Goal: Navigation & Orientation: Find specific page/section

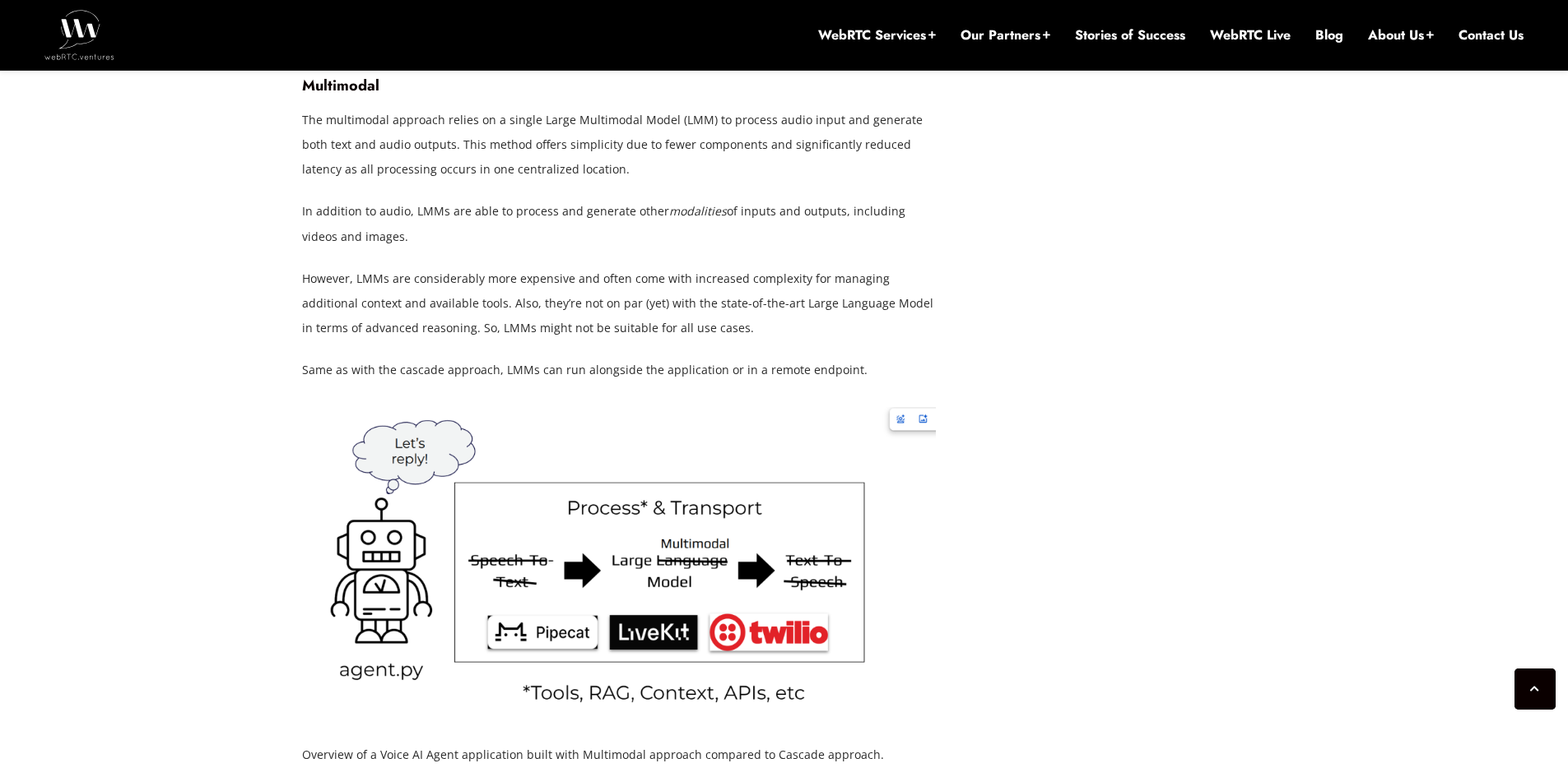
scroll to position [4088, 0]
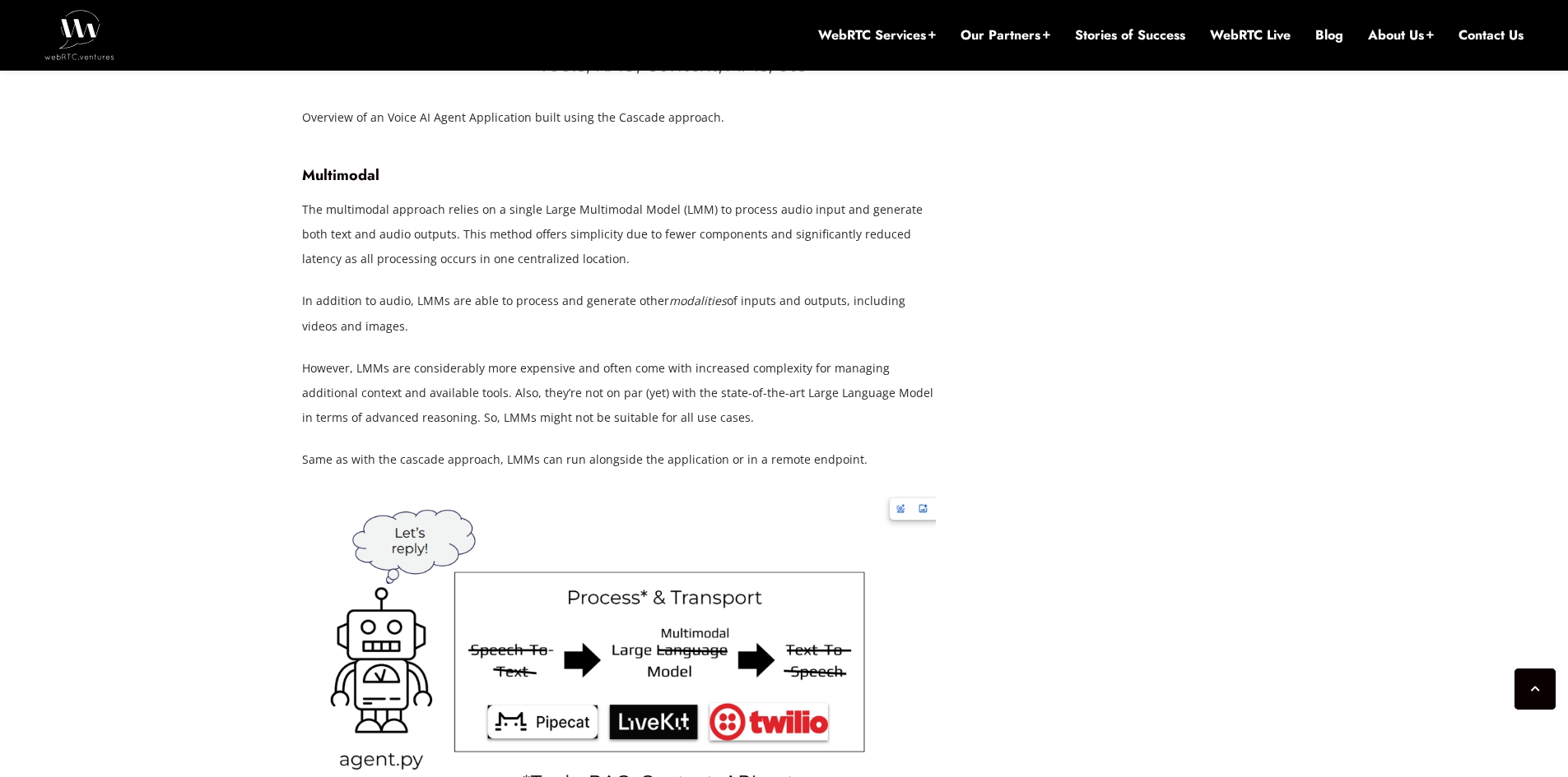
click at [89, 33] on img at bounding box center [79, 34] width 70 height 49
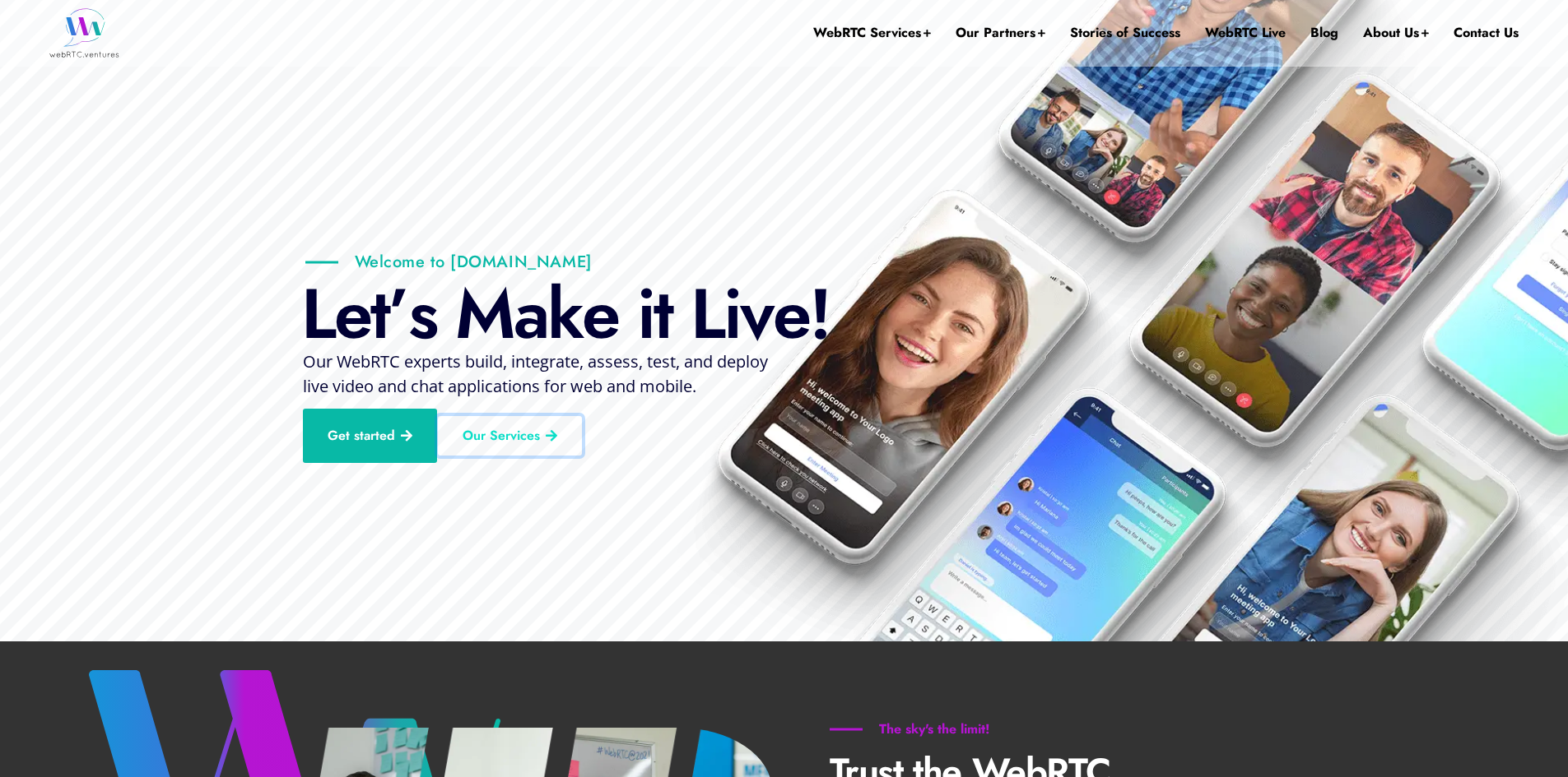
click at [513, 442] on link "Our Services" at bounding box center [510, 436] width 144 height 40
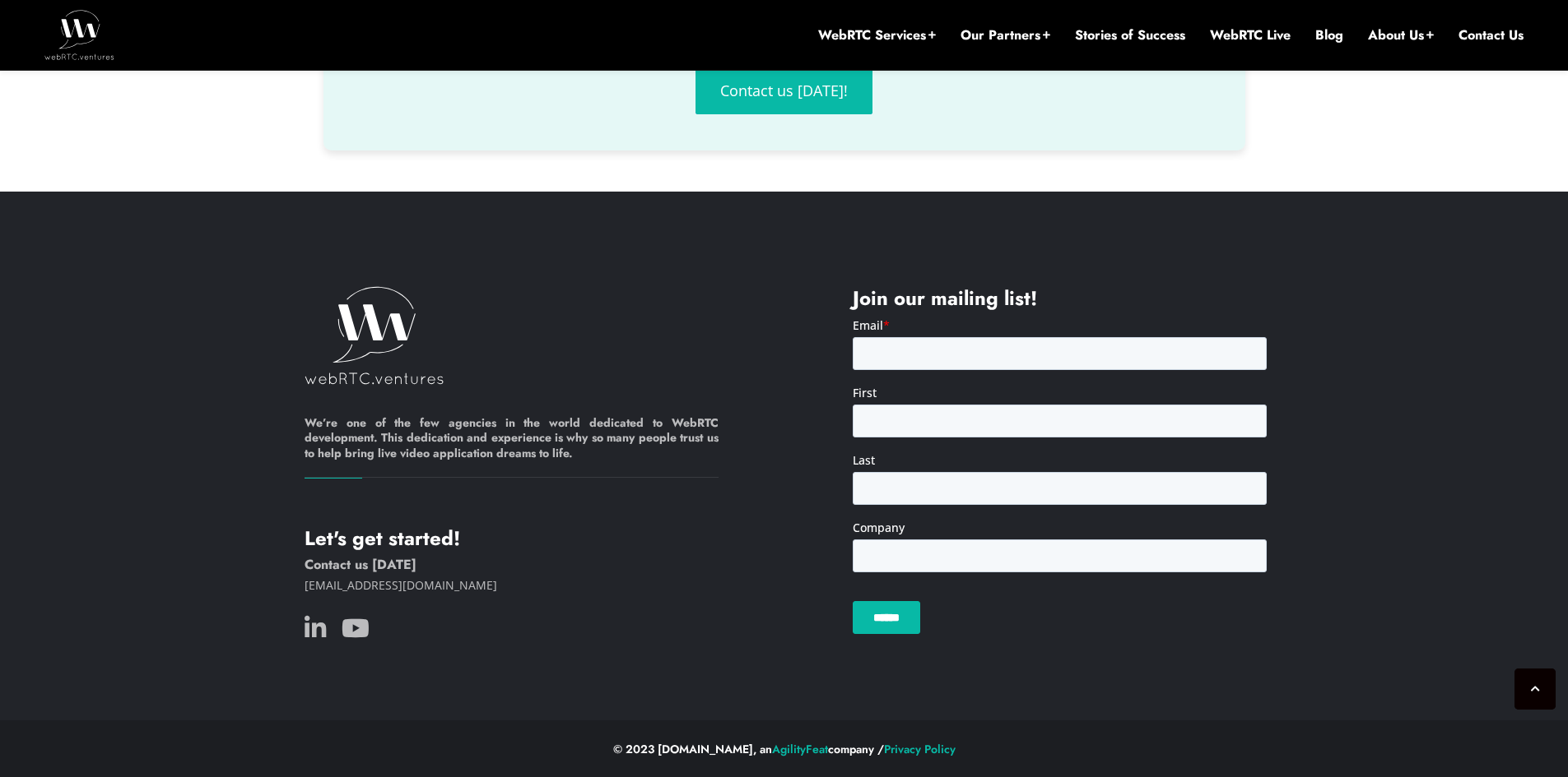
scroll to position [3084, 0]
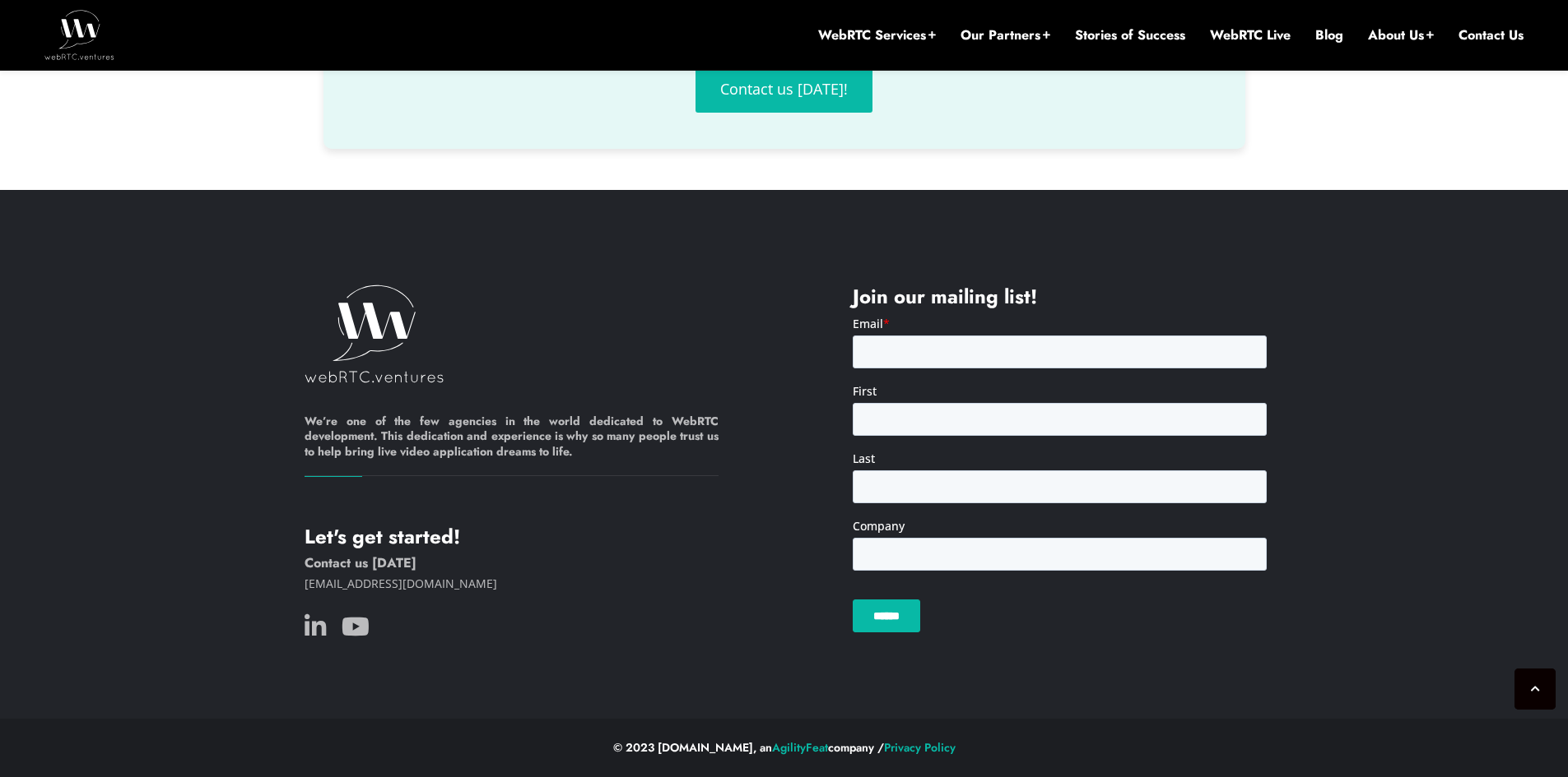
click at [1129, 39] on link "Stories of Success" at bounding box center [1130, 35] width 111 height 18
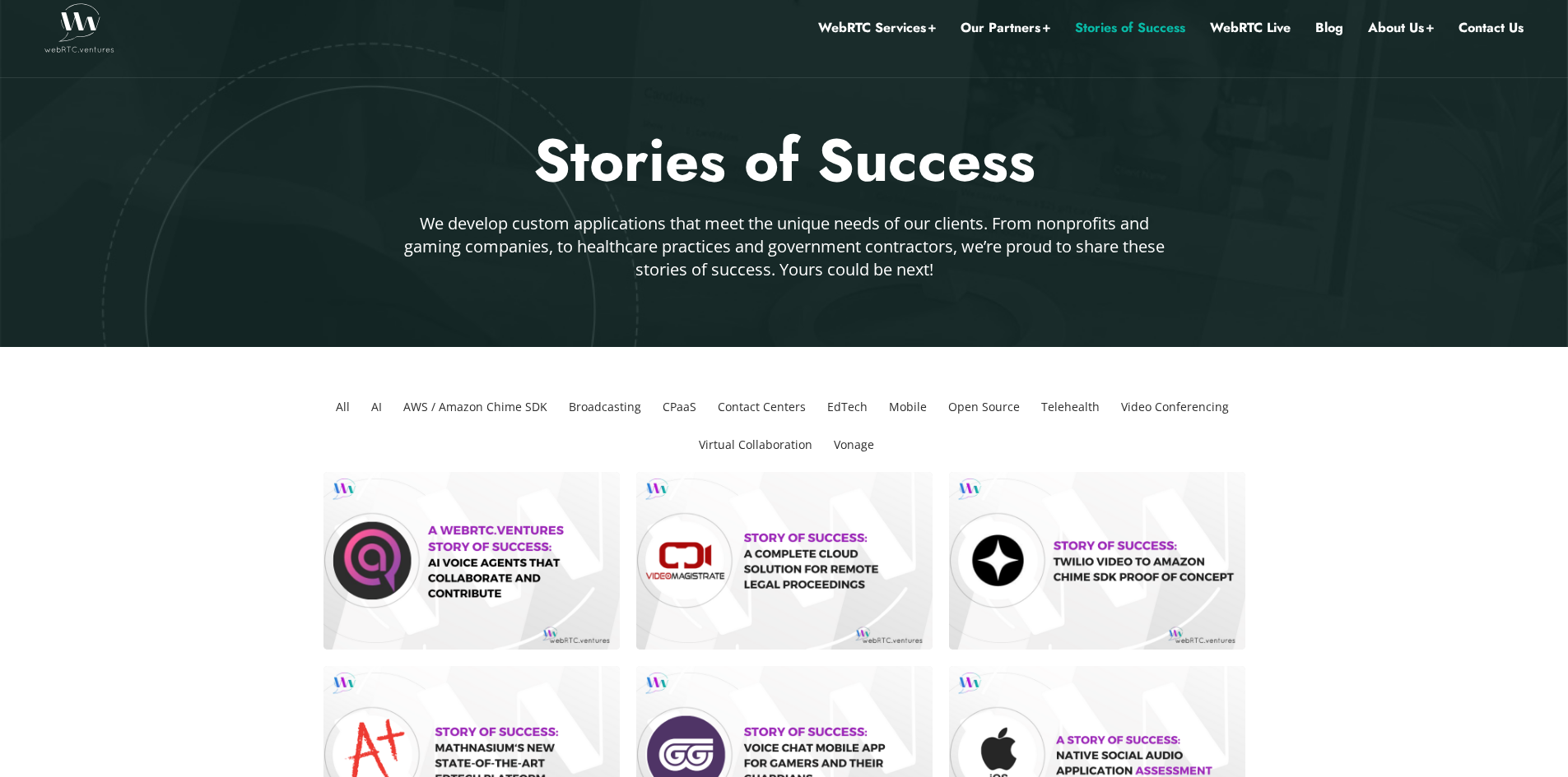
scroll to position [16, 0]
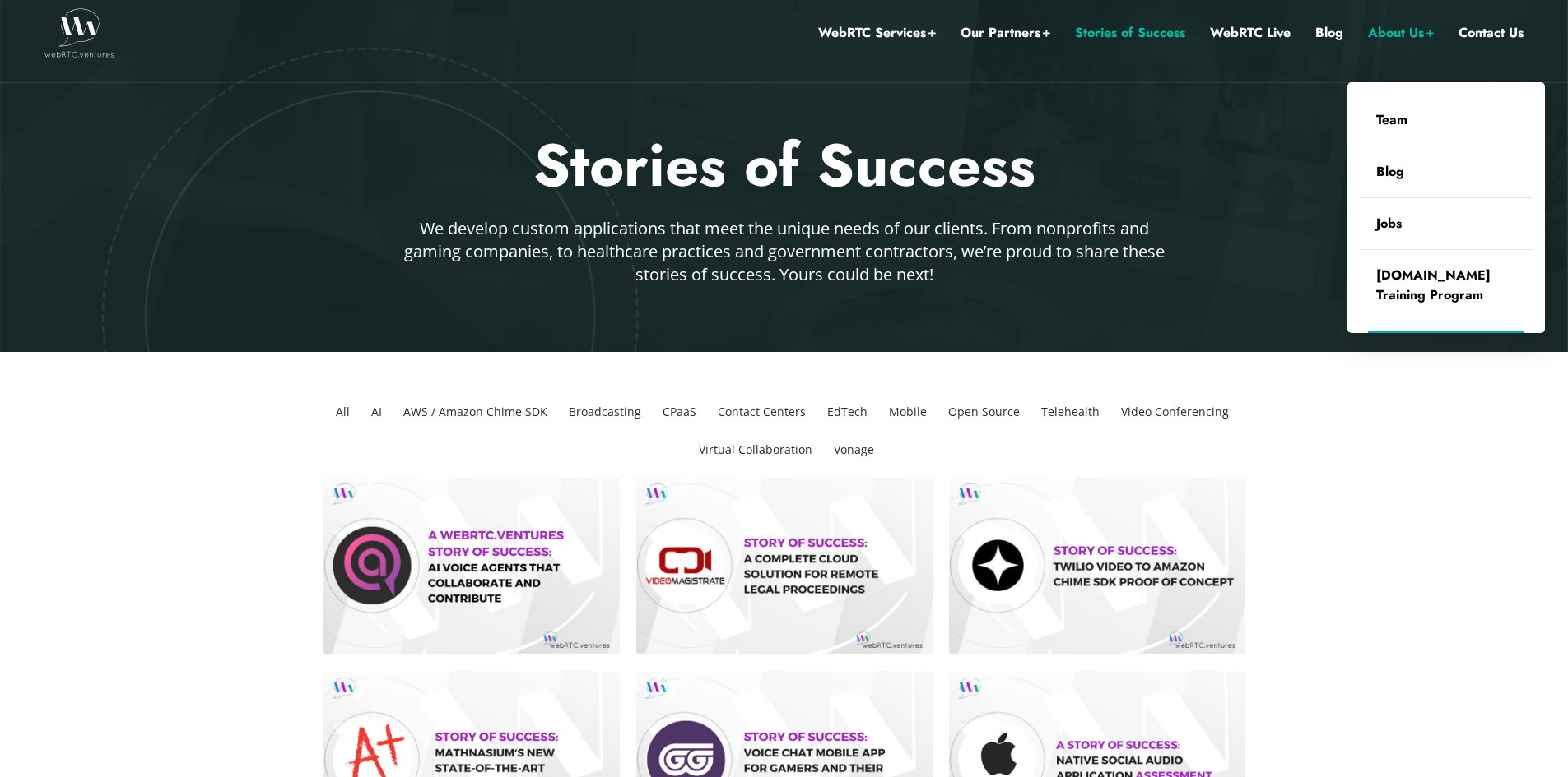
click at [1369, 29] on link "About Us" at bounding box center [1401, 33] width 66 height 22
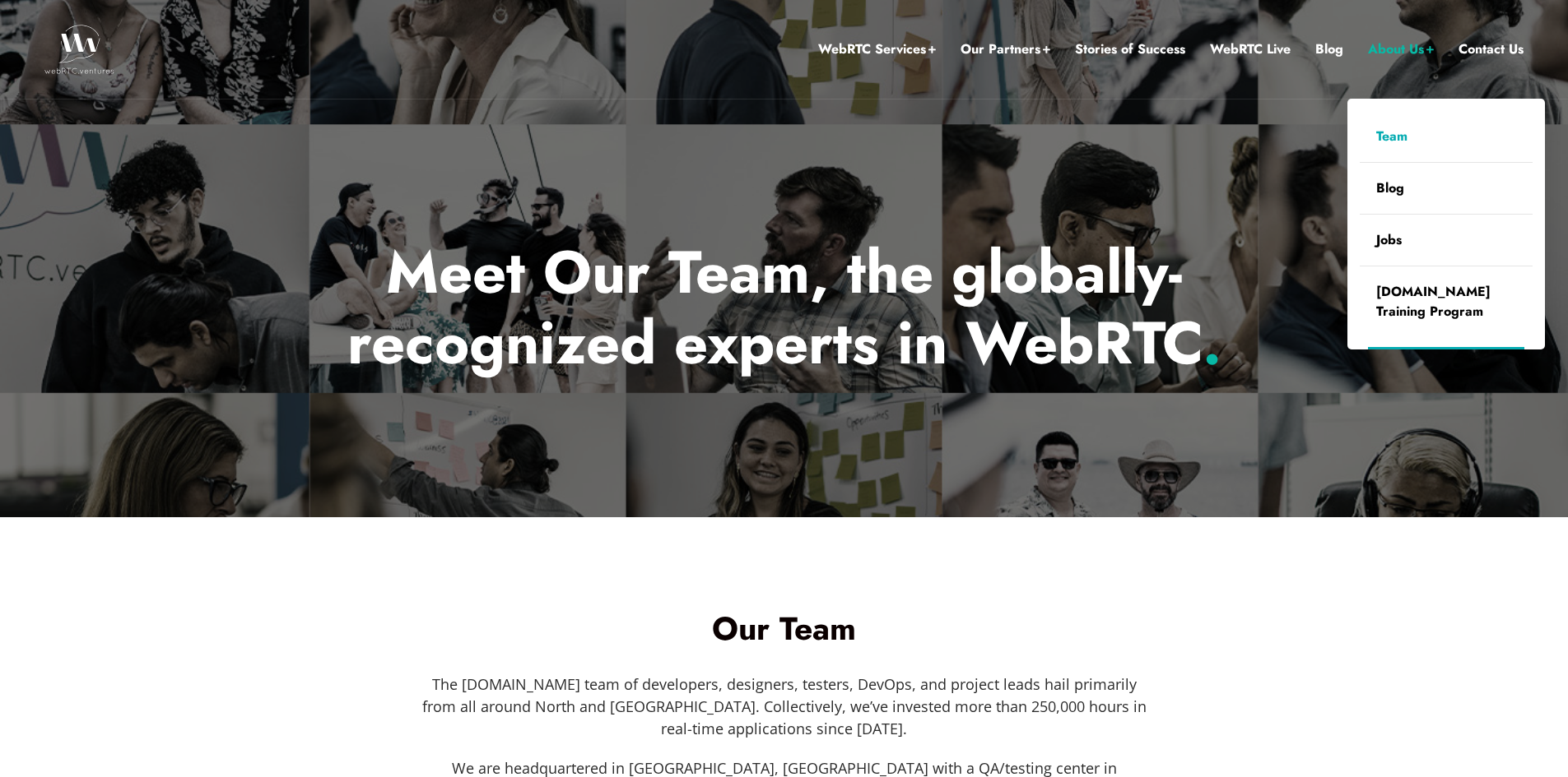
click at [1381, 131] on link "Team" at bounding box center [1445, 137] width 173 height 51
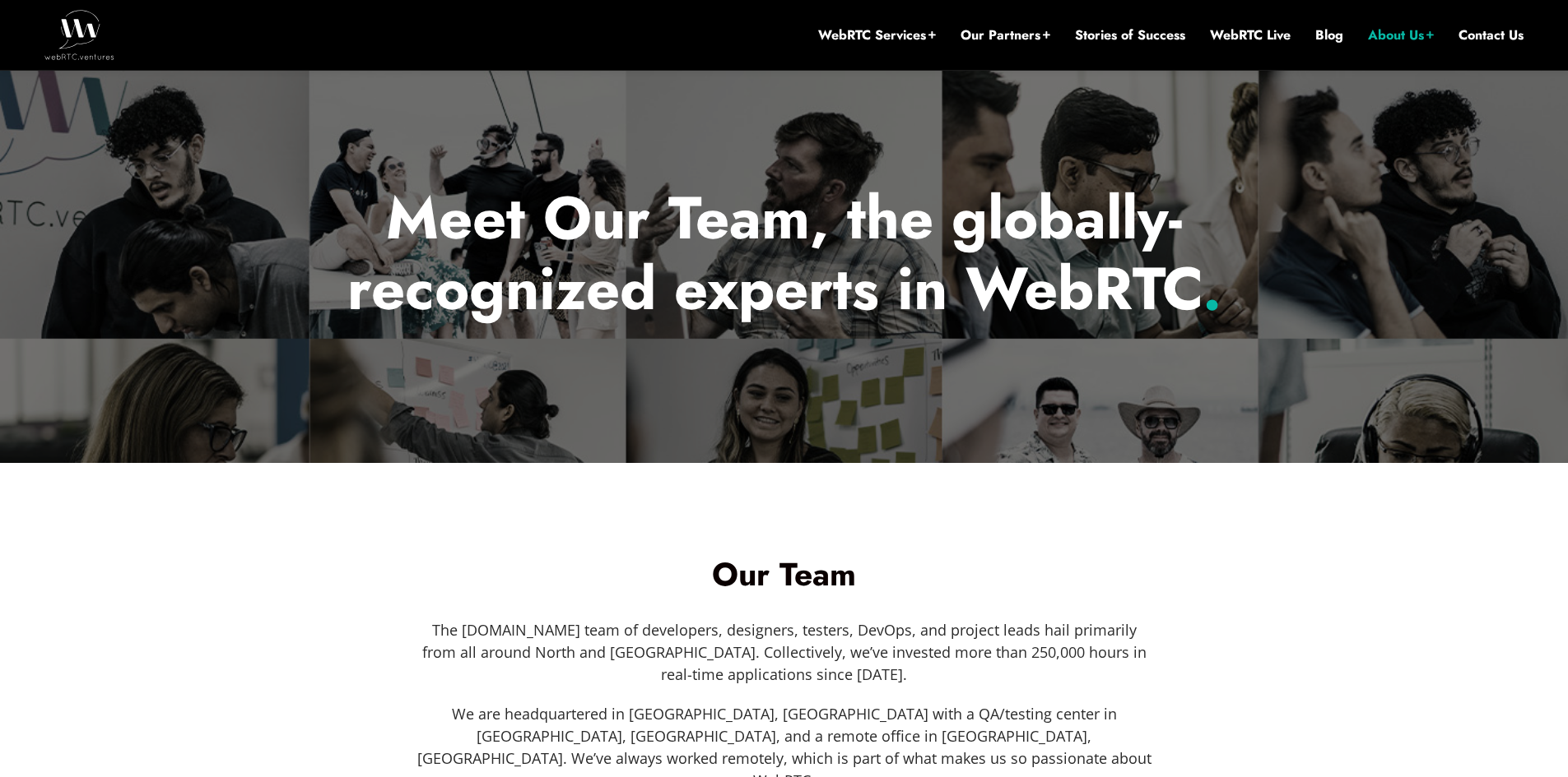
scroll to position [144, 0]
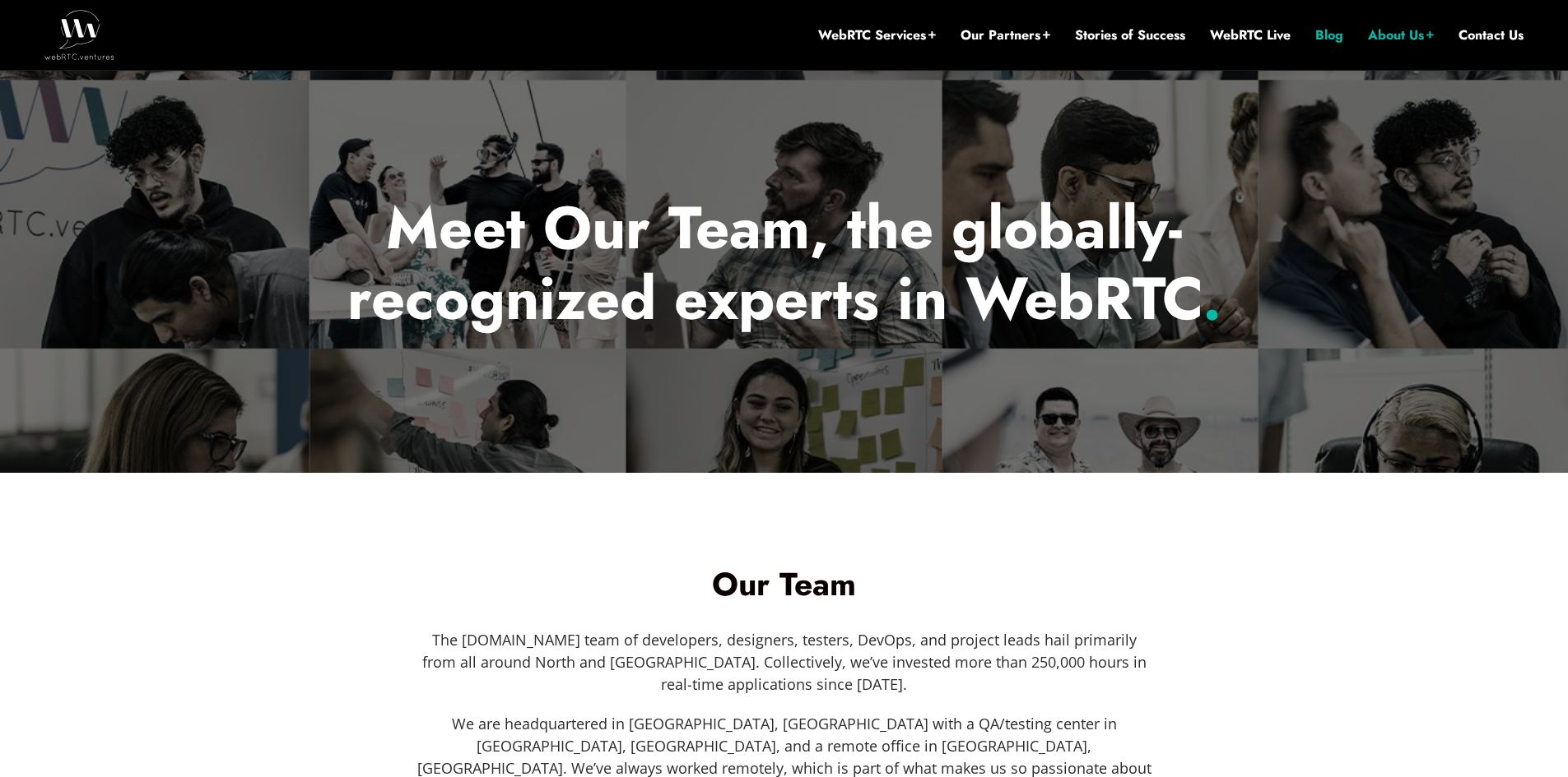
click at [1321, 35] on link "Blog" at bounding box center [1329, 35] width 28 height 18
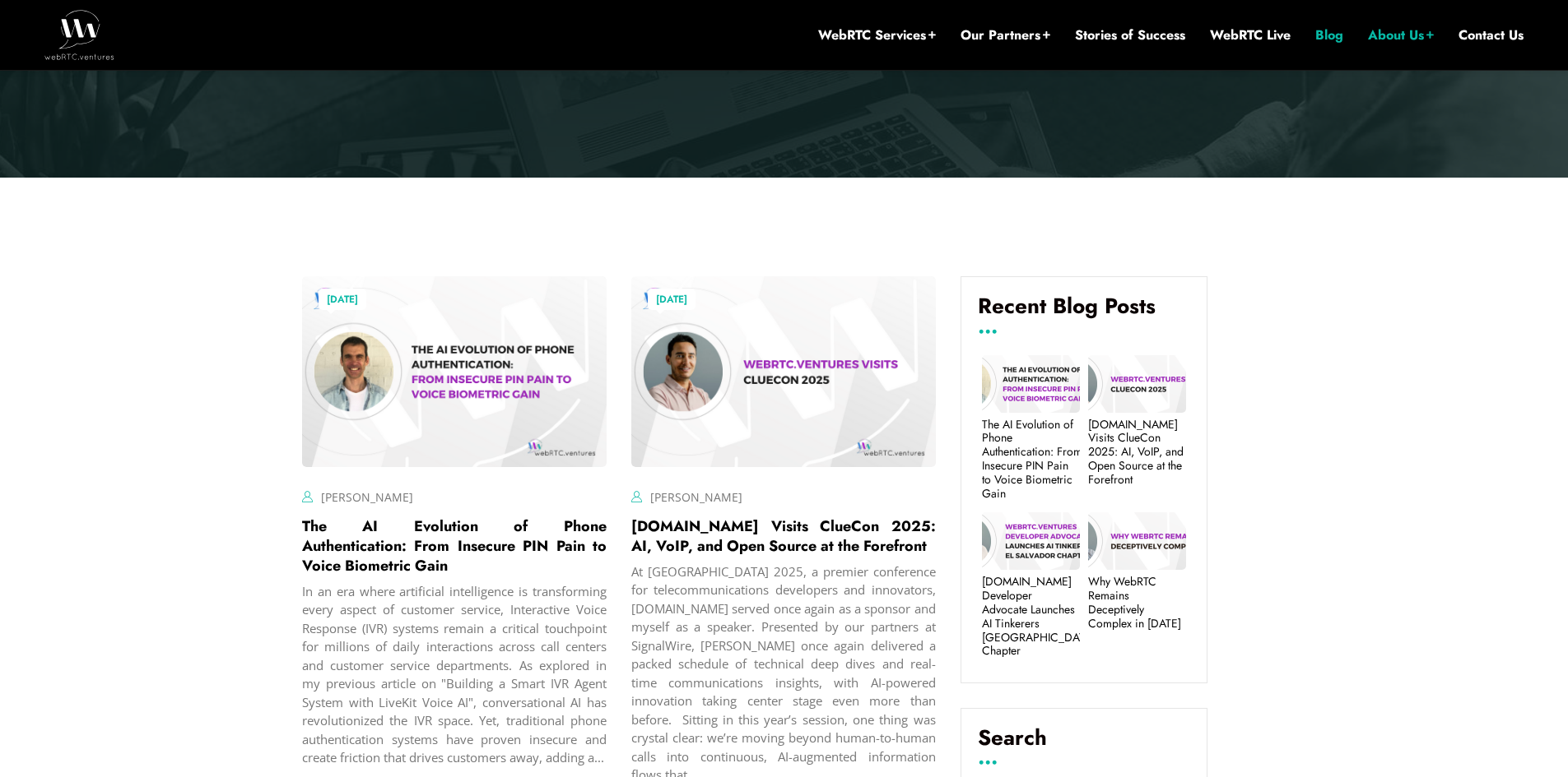
scroll to position [428, 0]
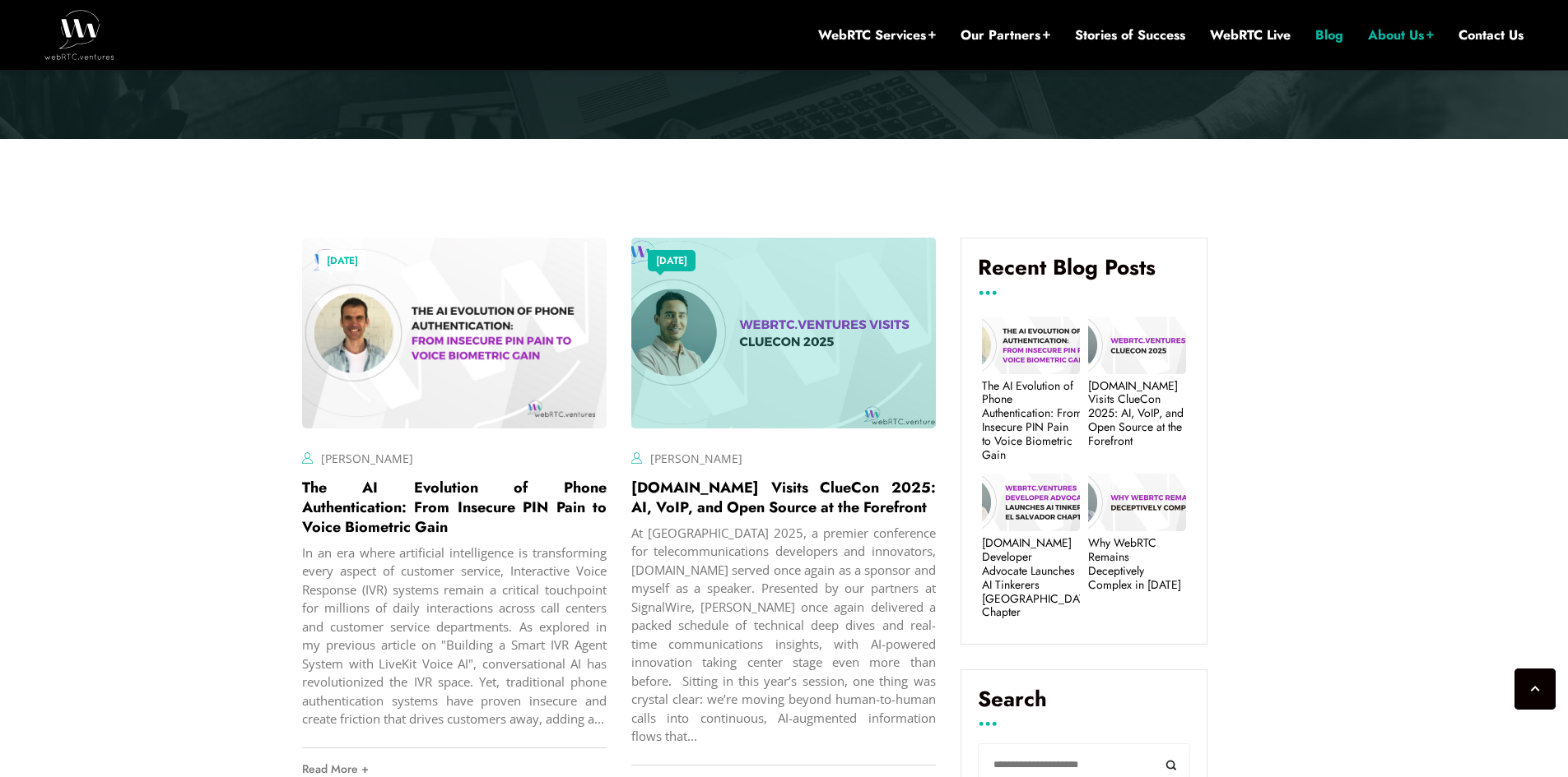
click at [678, 766] on link "Read More +" at bounding box center [788, 786] width 304 height 42
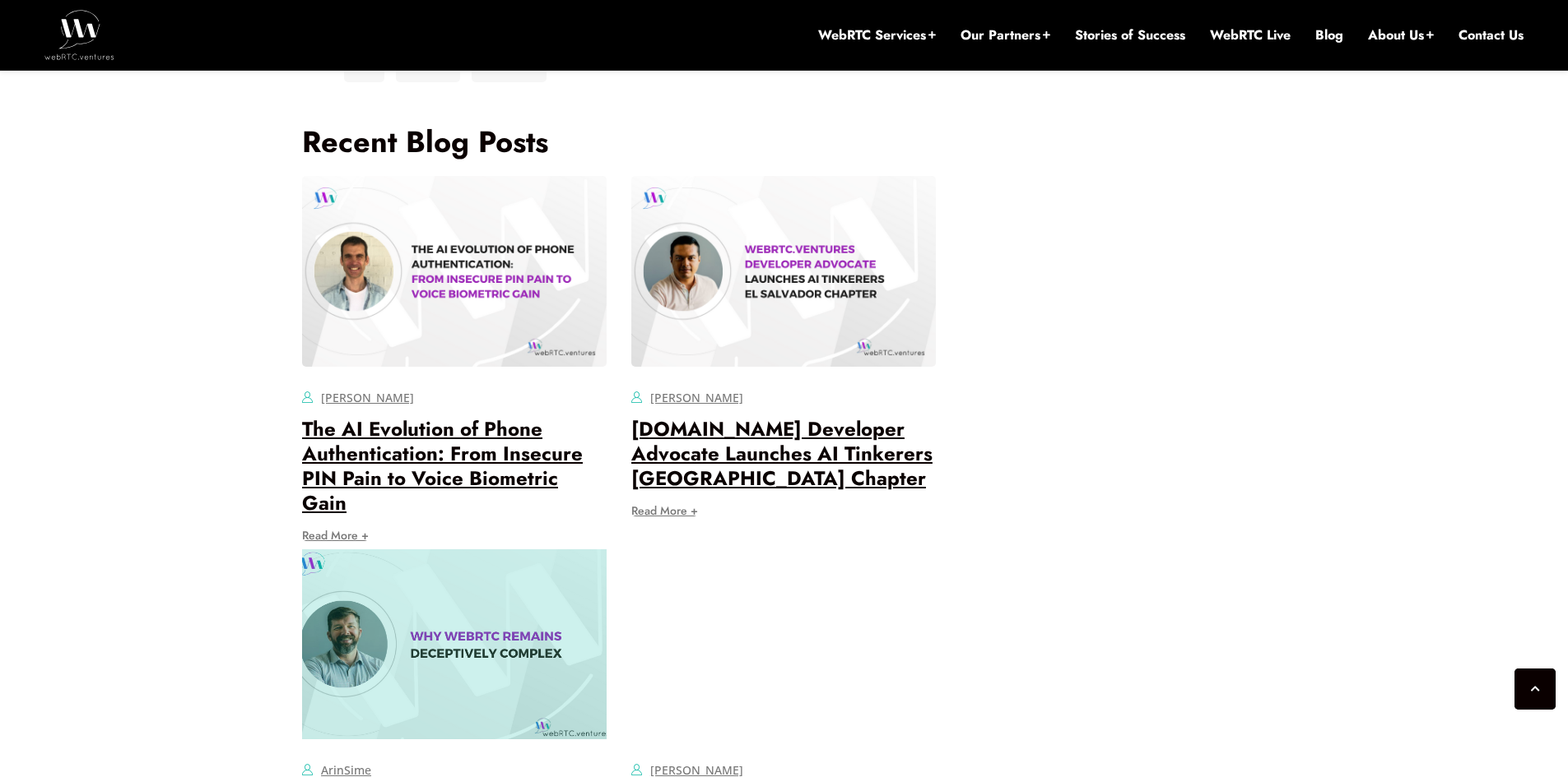
scroll to position [5363, 0]
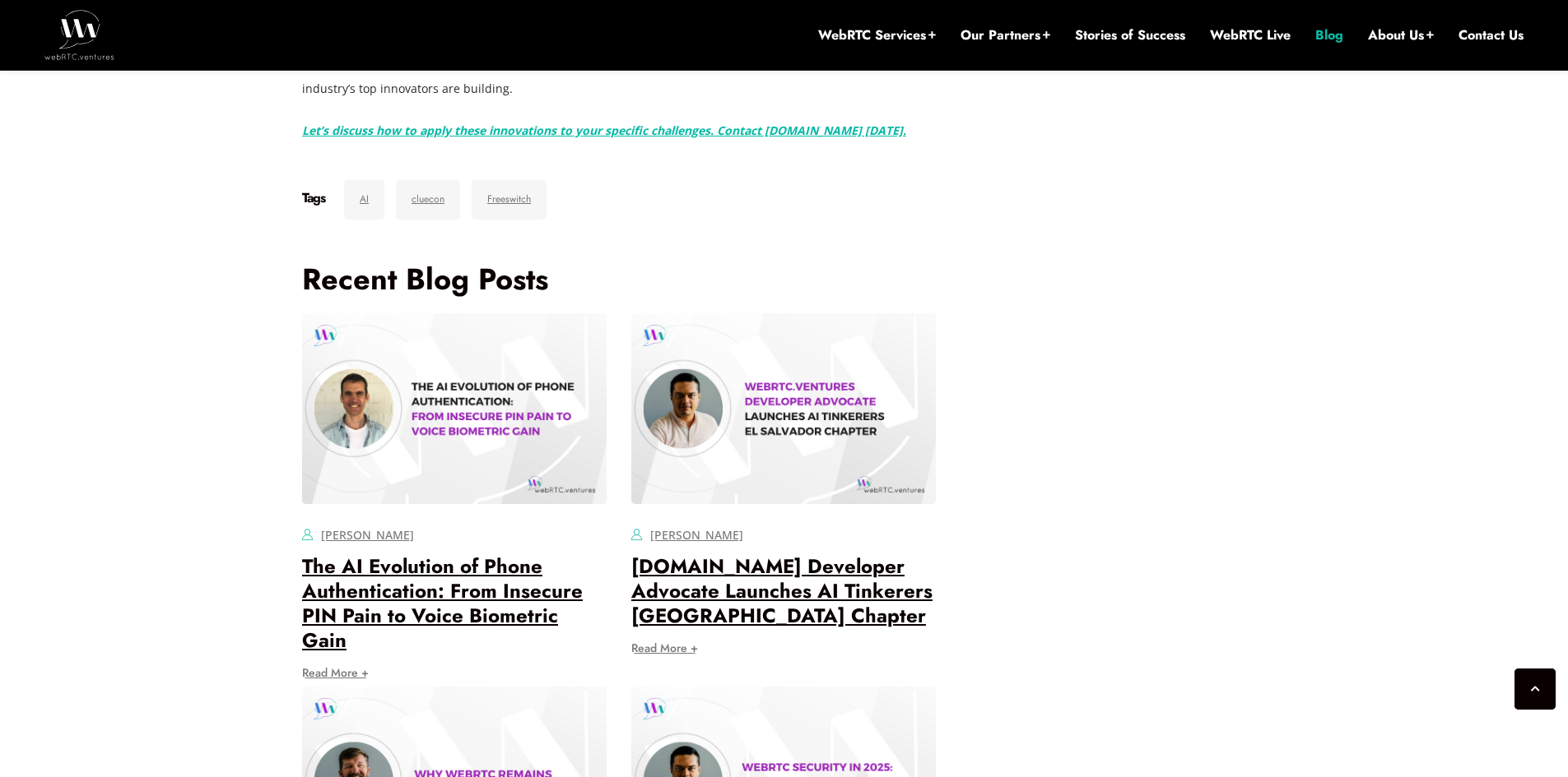
click at [1323, 35] on link "Blog" at bounding box center [1329, 35] width 28 height 18
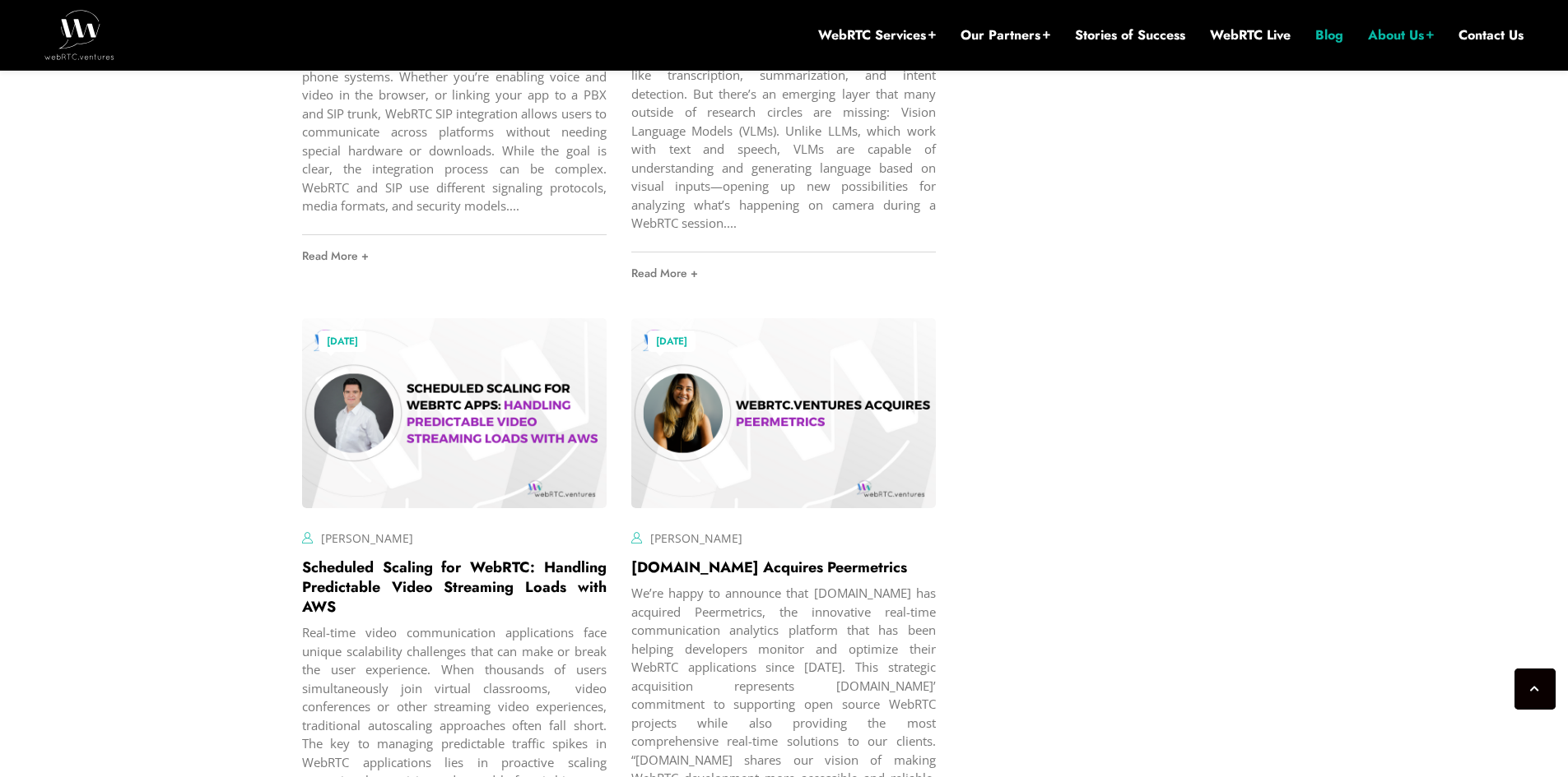
scroll to position [3948, 0]
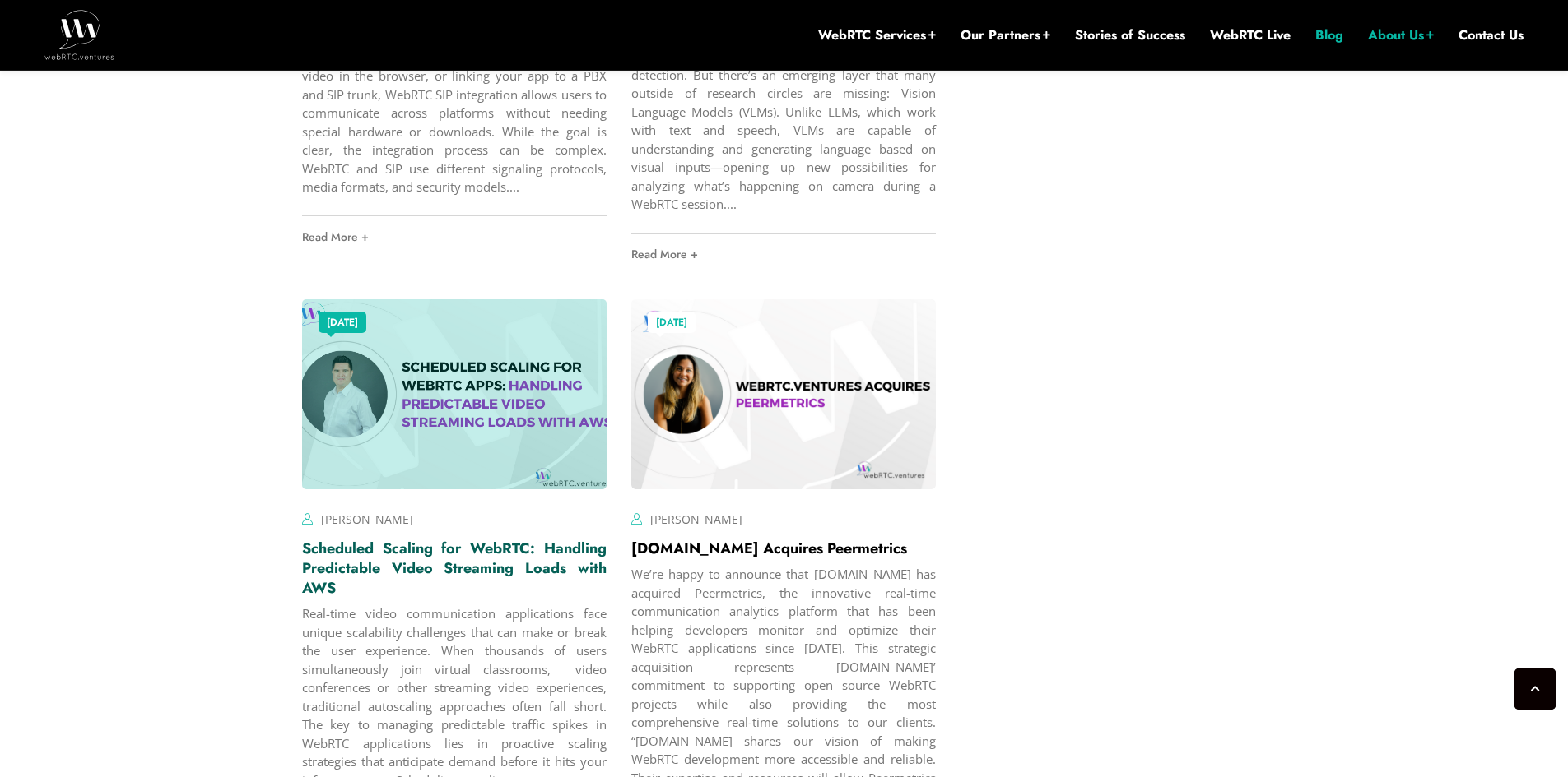
click at [503, 553] on link "Scheduled Scaling for WebRTC: Handling Predictable Video Streaming Loads with A…" at bounding box center [454, 568] width 304 height 60
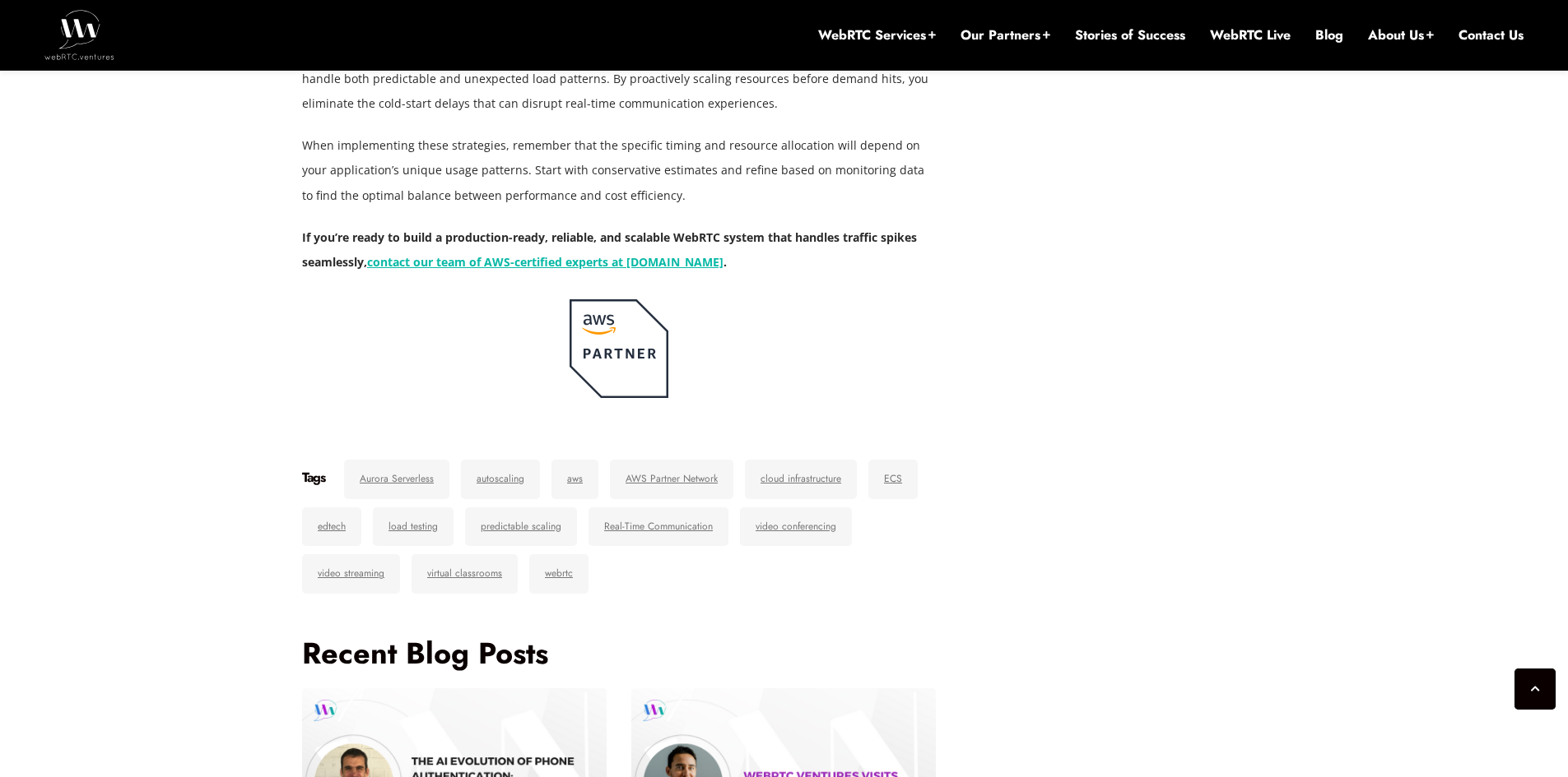
scroll to position [5939, 0]
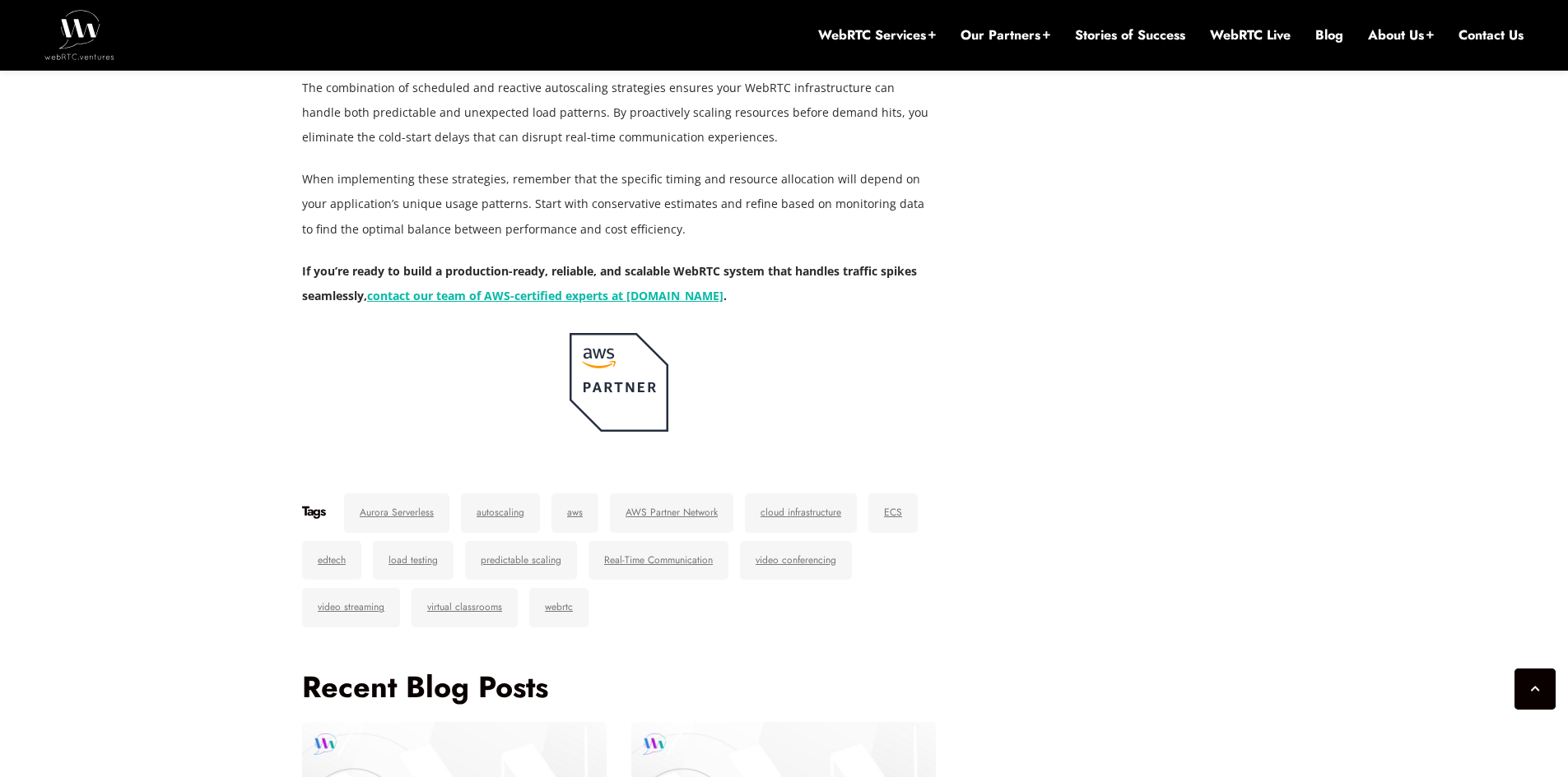
click at [86, 34] on img at bounding box center [79, 34] width 70 height 49
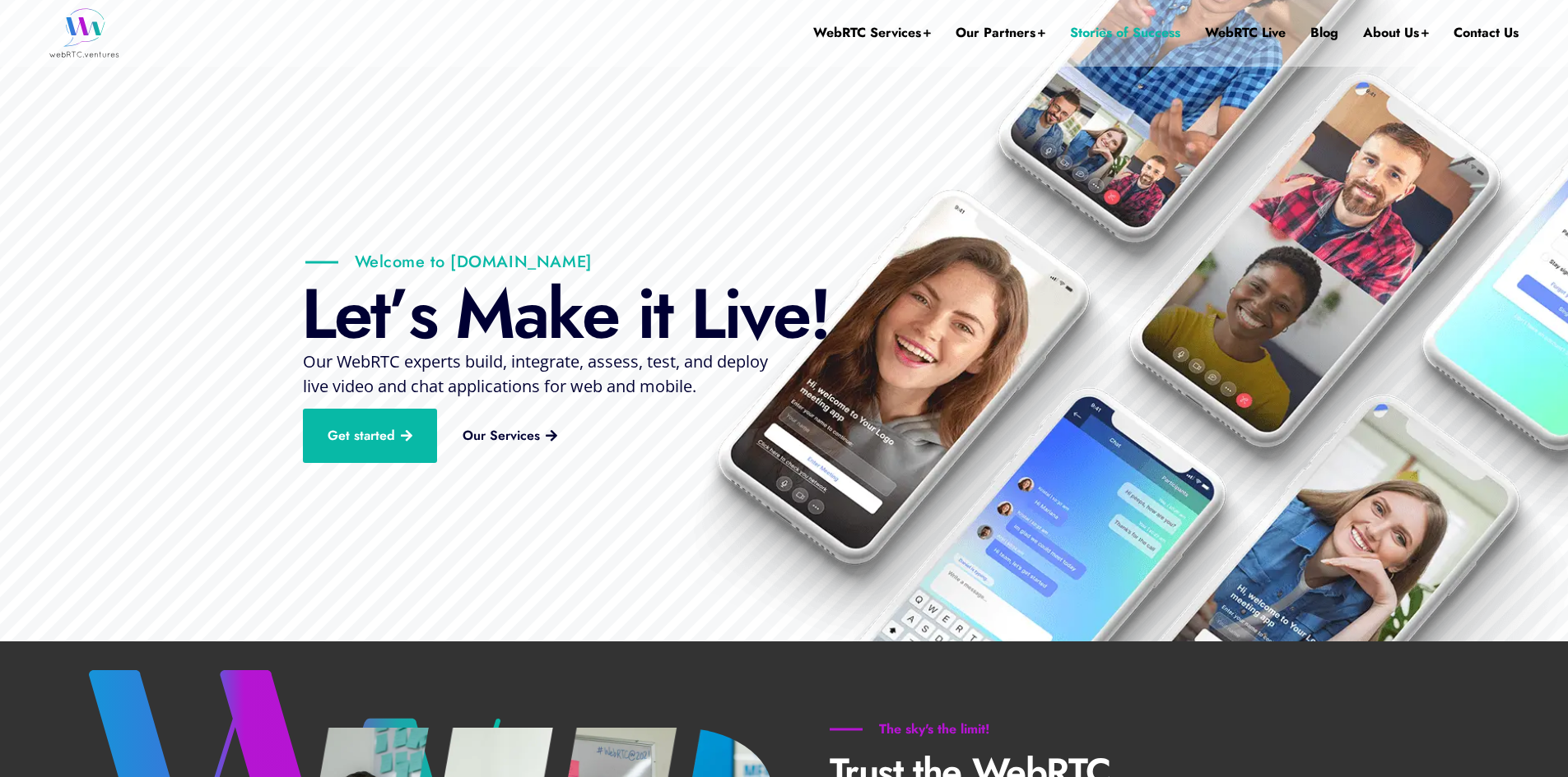
click at [1102, 34] on link "Stories of Success" at bounding box center [1125, 33] width 111 height 66
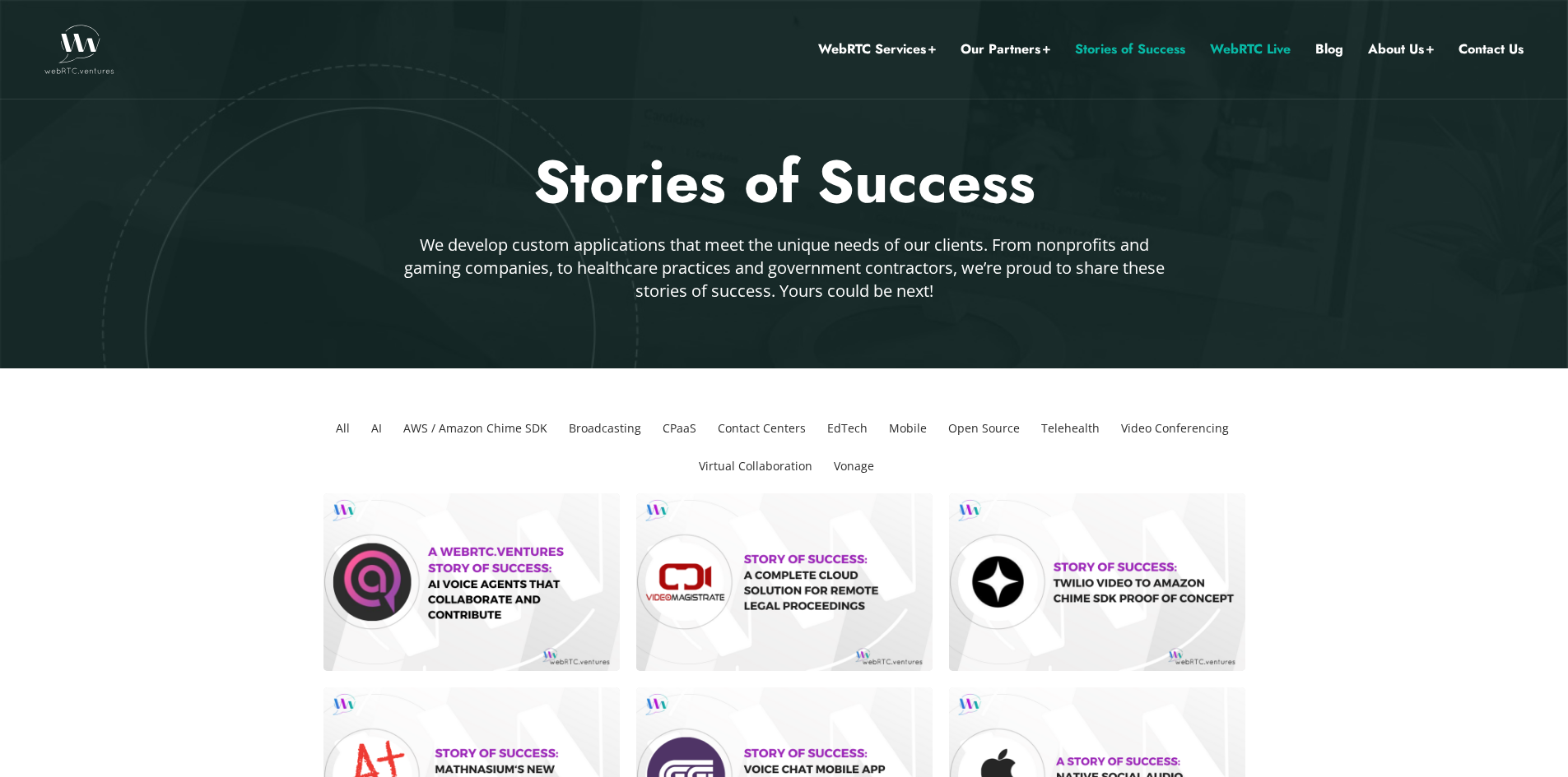
click at [1263, 52] on link "WebRTC Live" at bounding box center [1250, 49] width 80 height 22
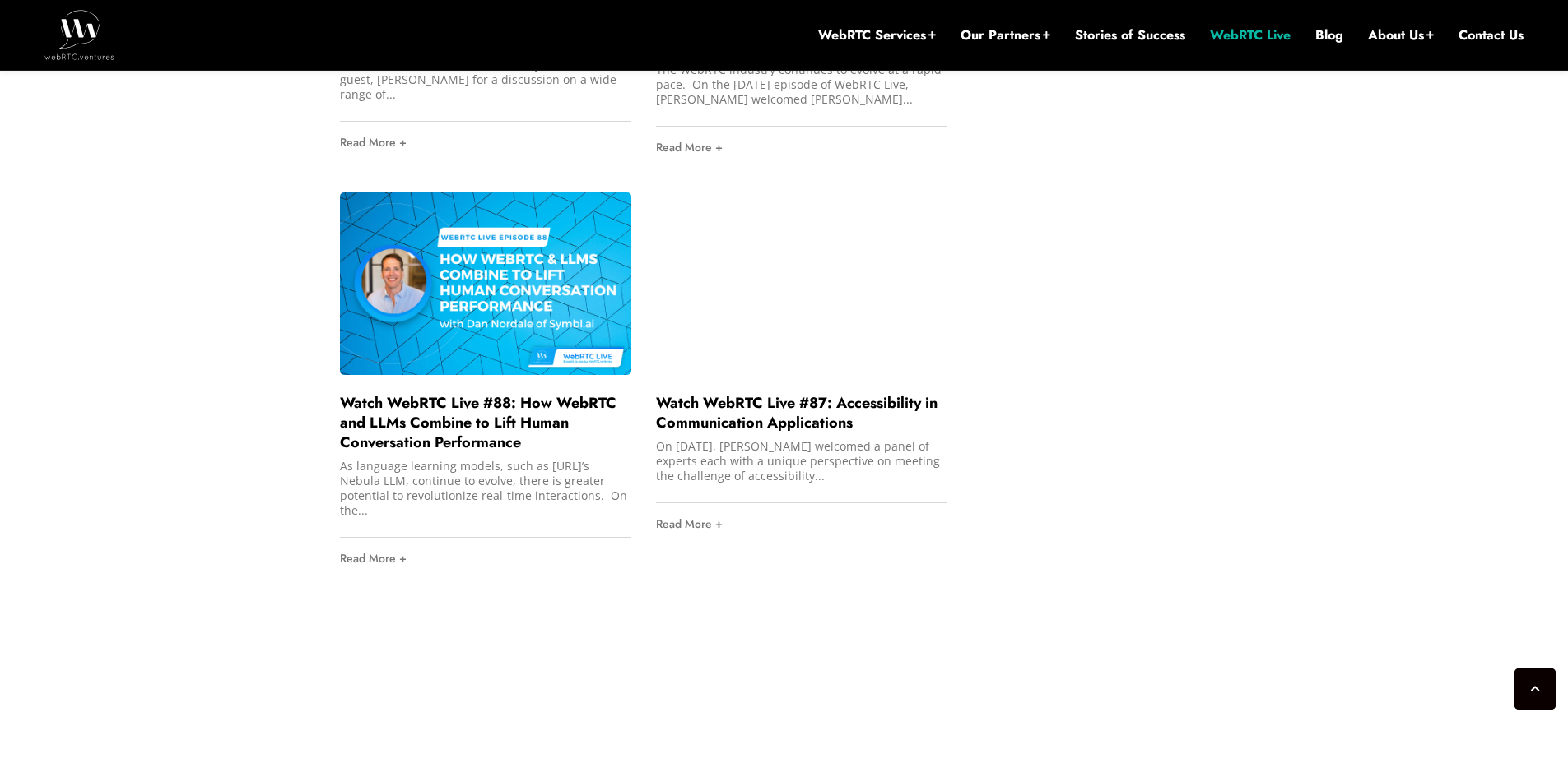
scroll to position [4376, 0]
